Goal: Task Accomplishment & Management: Manage account settings

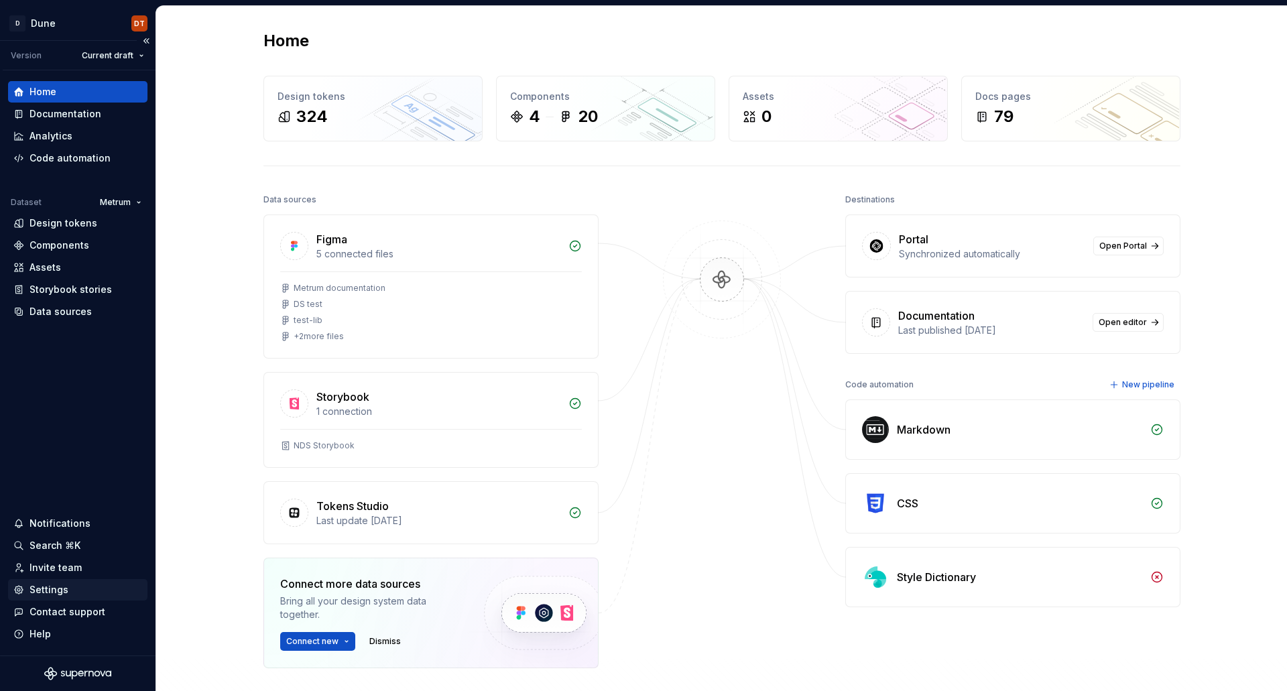
click at [44, 586] on div "Settings" at bounding box center [48, 589] width 39 height 13
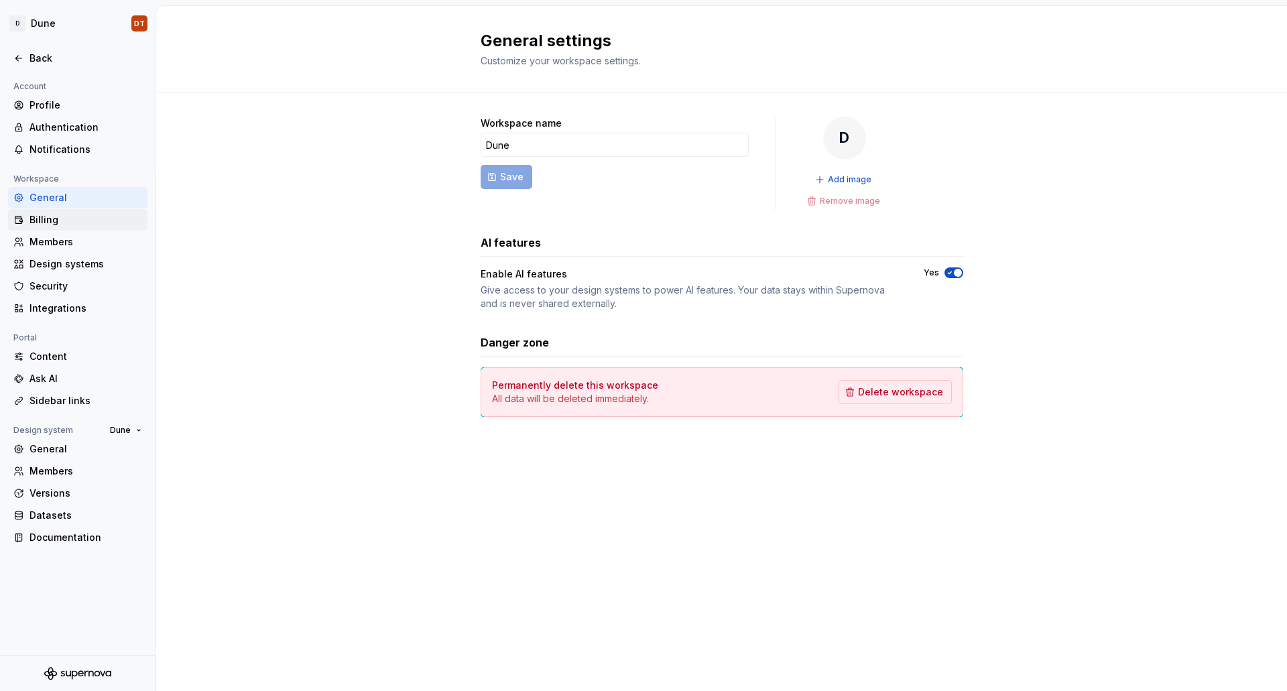
click at [52, 217] on div "Billing" at bounding box center [85, 219] width 113 height 13
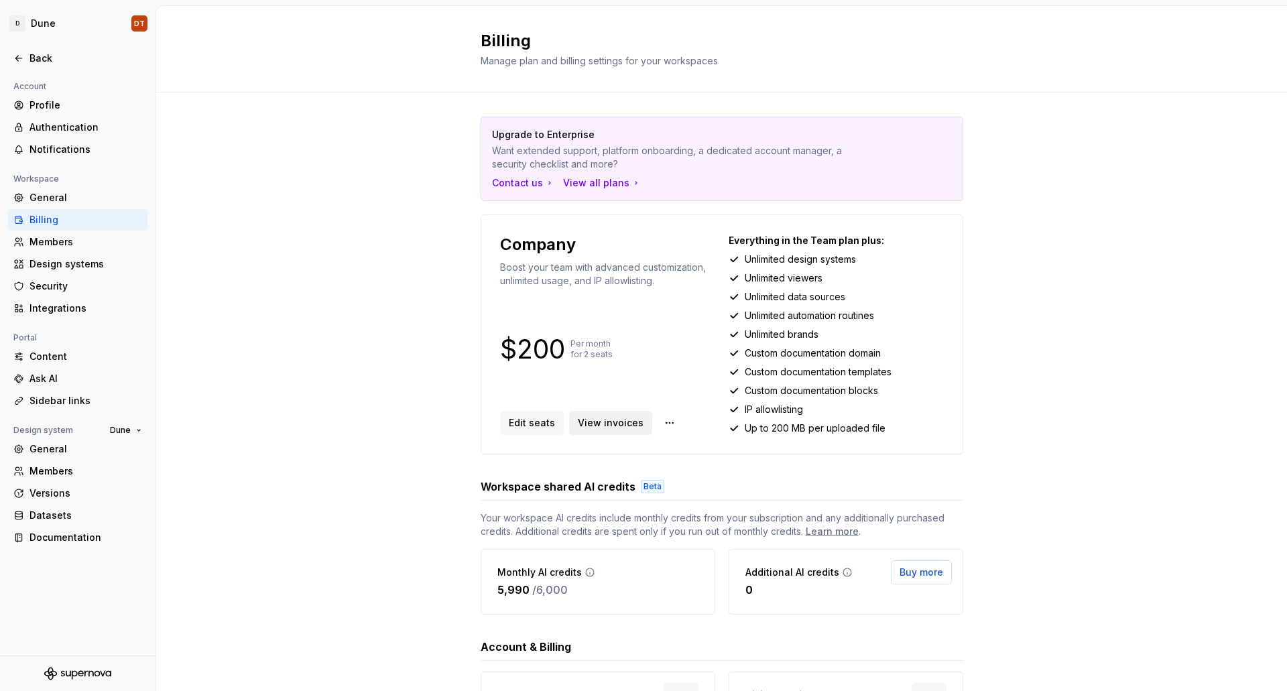
click at [590, 423] on span "View invoices" at bounding box center [611, 422] width 66 height 13
